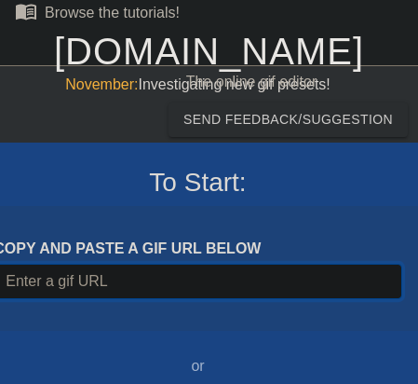
click at [142, 286] on input "Username" at bounding box center [197, 281] width 408 height 35
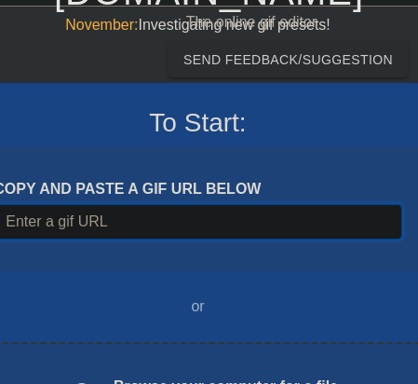
scroll to position [95, 0]
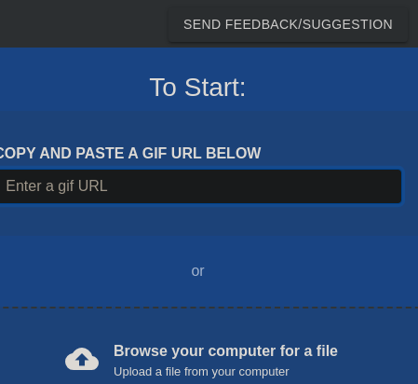
click at [171, 185] on input "Username" at bounding box center [197, 186] width 408 height 35
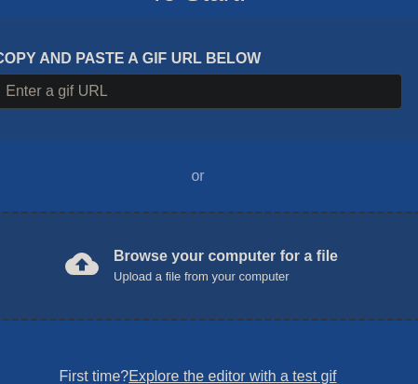
click at [191, 259] on div "Browse your computer for a file Upload a file from your computer" at bounding box center [226, 265] width 225 height 41
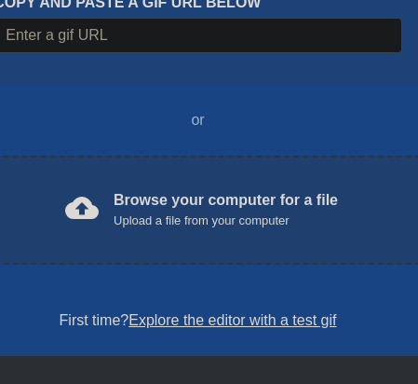
scroll to position [285, 0]
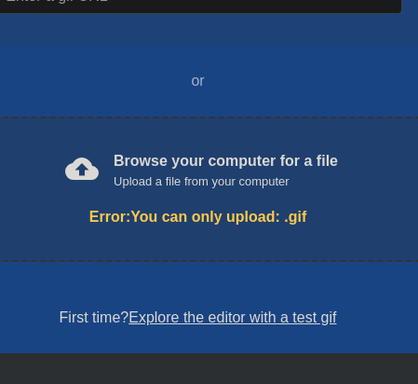
click at [200, 166] on div "Browse your computer for a file Upload a file from your computer" at bounding box center [226, 170] width 225 height 41
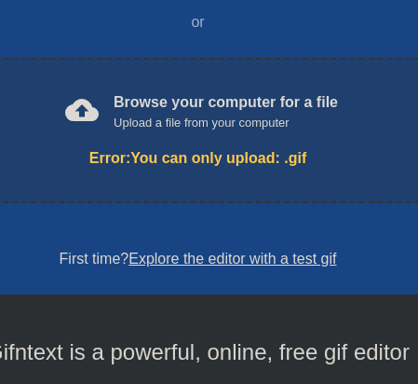
scroll to position [294, 0]
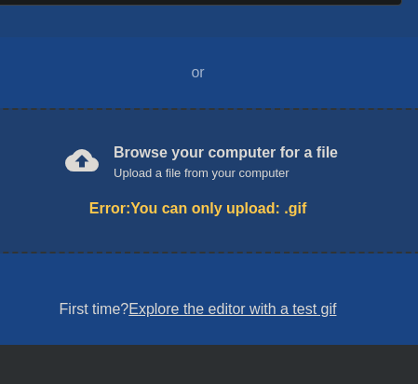
click at [210, 211] on div "Error: You can only upload: .gif" at bounding box center [197, 209] width 404 height 22
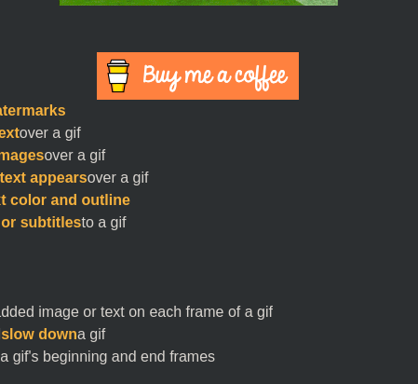
scroll to position [864, 0]
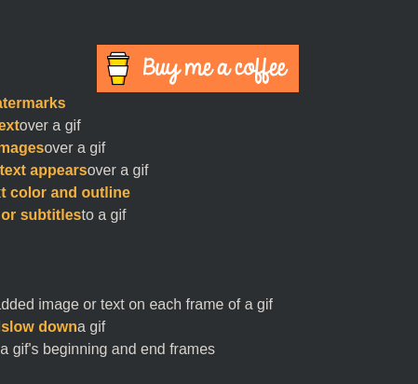
drag, startPoint x: 195, startPoint y: 195, endPoint x: 380, endPoint y: 191, distance: 185.5
click at [380, 191] on li "Customize text color and outline" at bounding box center [217, 193] width 615 height 22
click at [45, 125] on li "Add moving text over a gif" at bounding box center [217, 126] width 615 height 22
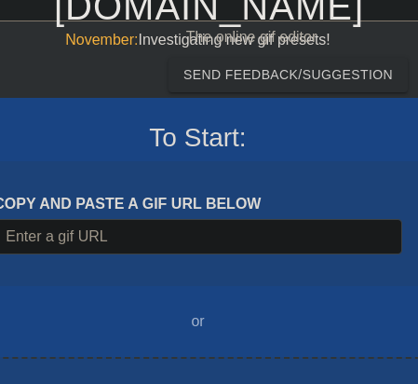
scroll to position [0, 0]
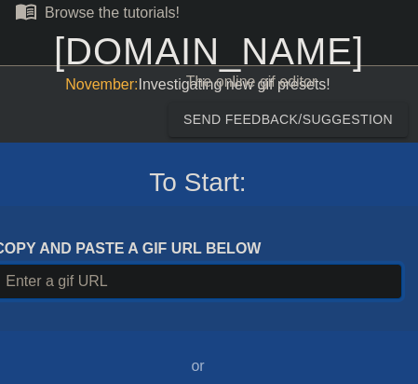
click at [164, 277] on input "Username" at bounding box center [197, 281] width 408 height 35
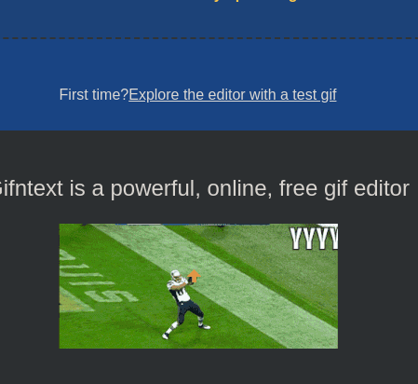
scroll to position [484, 0]
